Goal: Task Accomplishment & Management: Manage account settings

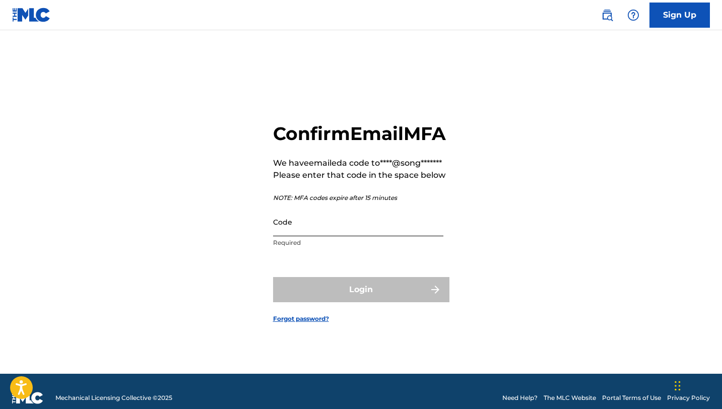
click at [385, 236] on input "Code" at bounding box center [358, 222] width 170 height 29
paste input "922397"
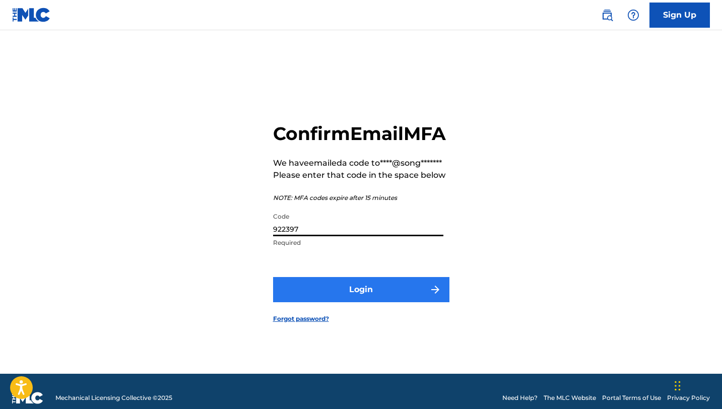
type input "922397"
click at [442, 302] on button "Login" at bounding box center [361, 289] width 176 height 25
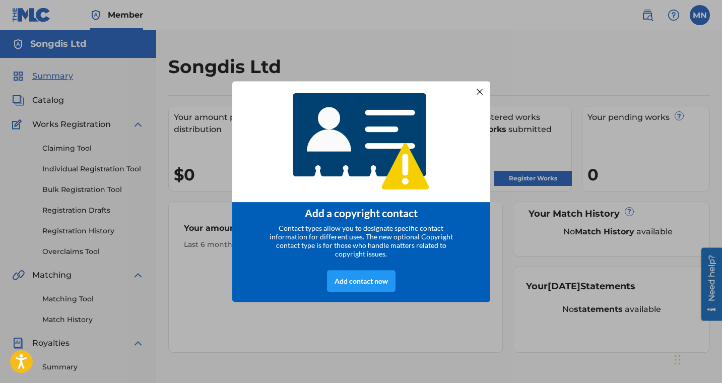
click at [478, 92] on div at bounding box center [478, 91] width 13 height 13
